Goal: Task Accomplishment & Management: Manage account settings

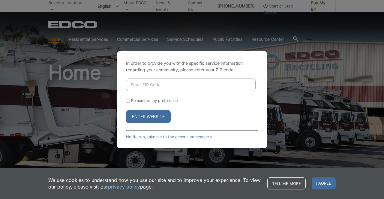
click at [189, 91] on input "Enter ZIP Code" at bounding box center [191, 85] width 130 height 13
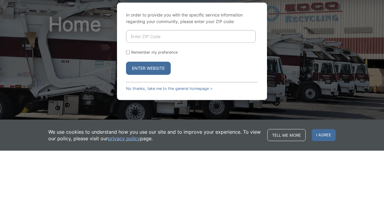
click at [129, 103] on input "Remember my preference" at bounding box center [128, 101] width 4 height 4
checkbox input "true"
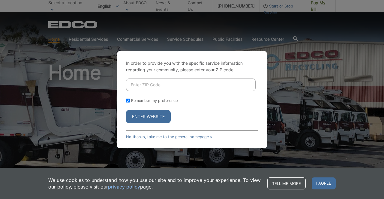
click at [232, 91] on input "Enter ZIP Code" at bounding box center [191, 85] width 130 height 13
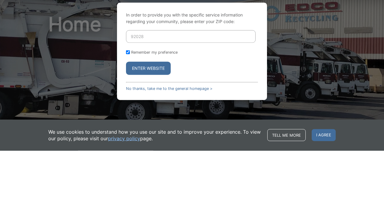
type input "92028"
click at [126, 110] on button "Enter Website" at bounding box center [148, 116] width 45 height 13
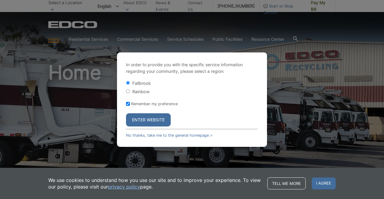
click at [161, 127] on button "Enter Website" at bounding box center [148, 120] width 45 height 13
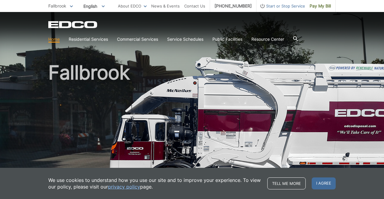
click at [326, 6] on span "Pay My Bill" at bounding box center [320, 6] width 21 height 7
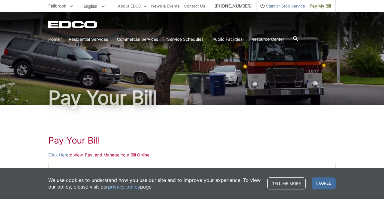
click at [327, 184] on span "I agree" at bounding box center [324, 184] width 24 height 12
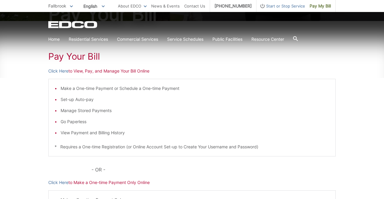
scroll to position [84, 0]
click at [114, 132] on li "View Payment and Billing History" at bounding box center [195, 132] width 269 height 7
click at [228, 121] on li "Go Paperless" at bounding box center [195, 121] width 269 height 7
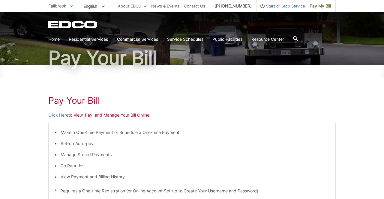
scroll to position [42, 0]
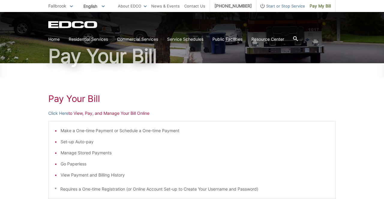
click at [66, 114] on link "Click Here" at bounding box center [58, 113] width 20 height 7
